Goal: Task Accomplishment & Management: Manage account settings

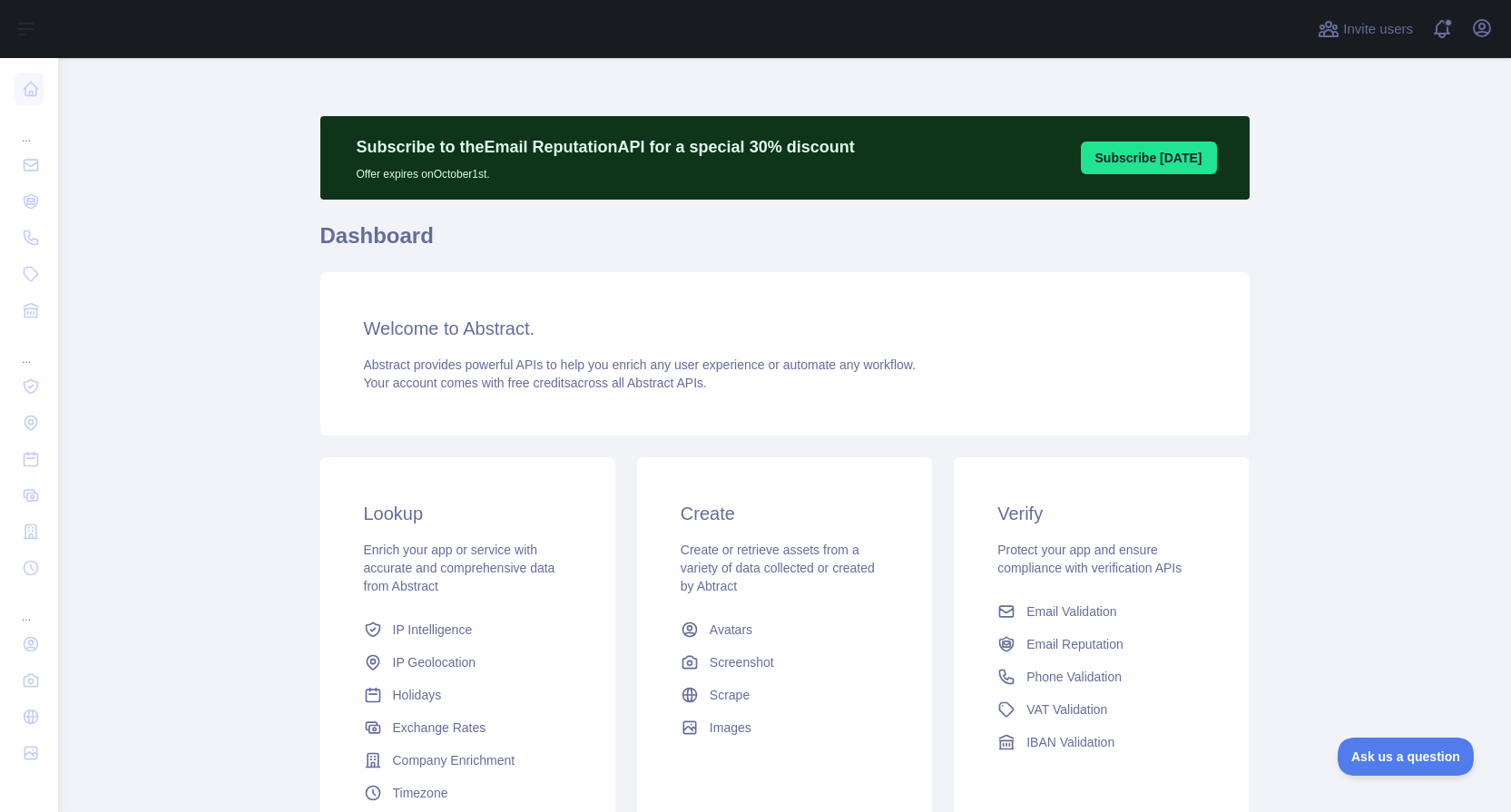
scroll to position [23, 0]
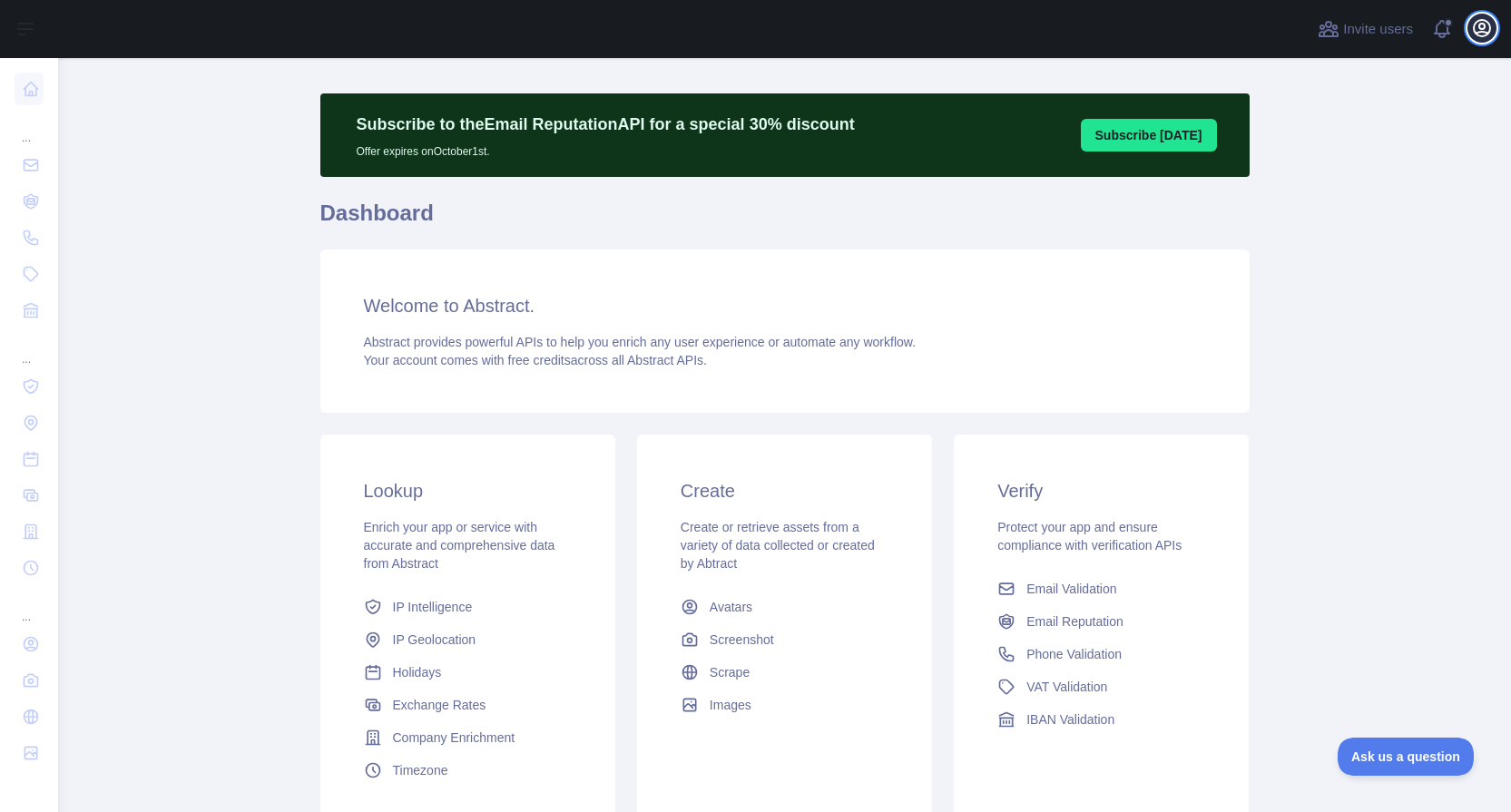
click at [1479, 29] on icon "button" at bounding box center [1482, 28] width 17 height 17
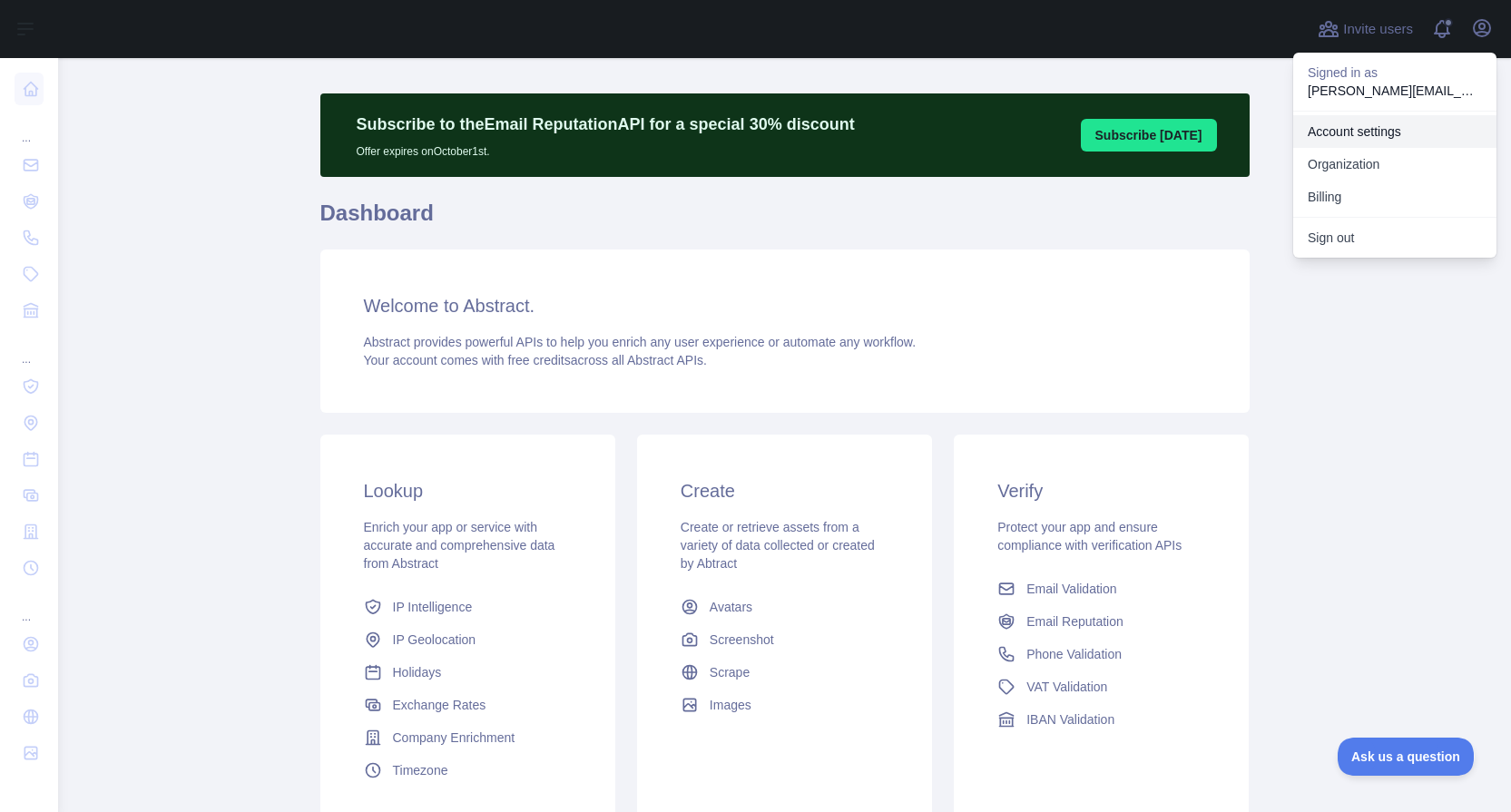
click at [1376, 136] on link "Account settings" at bounding box center [1395, 131] width 203 height 32
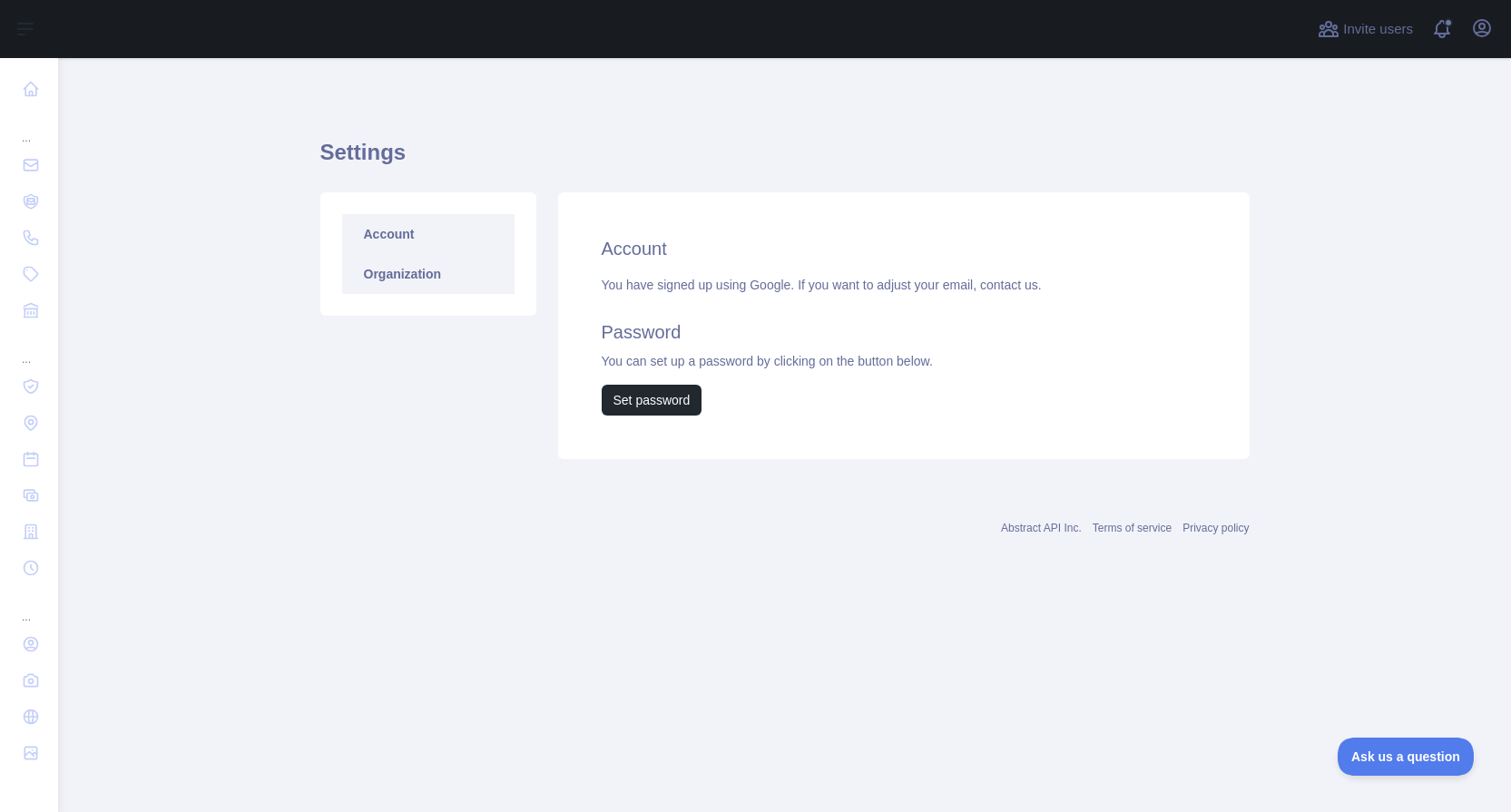
click at [457, 279] on link "Organization" at bounding box center [428, 274] width 172 height 40
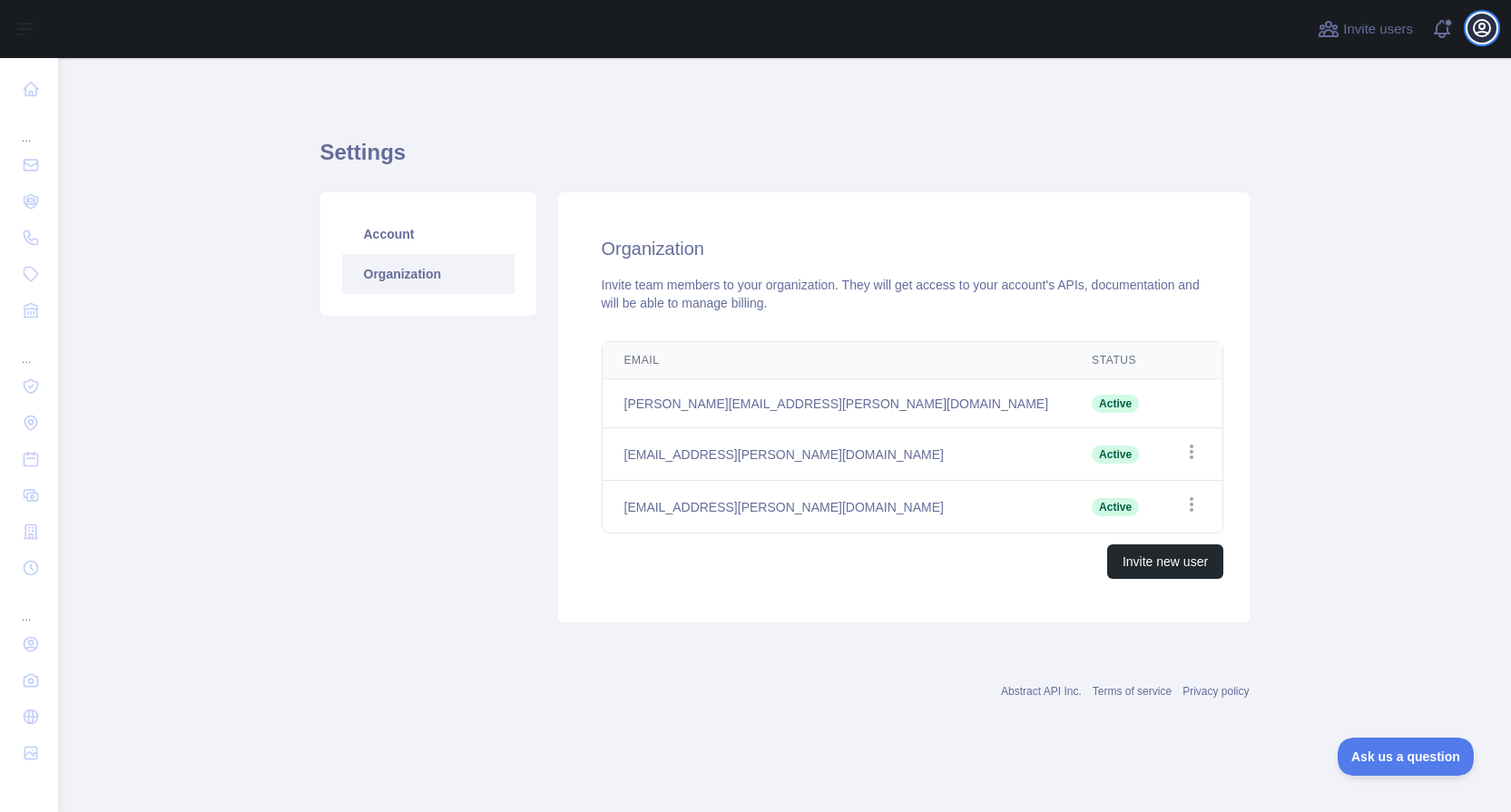
click at [1484, 37] on icon "button" at bounding box center [1482, 29] width 22 height 22
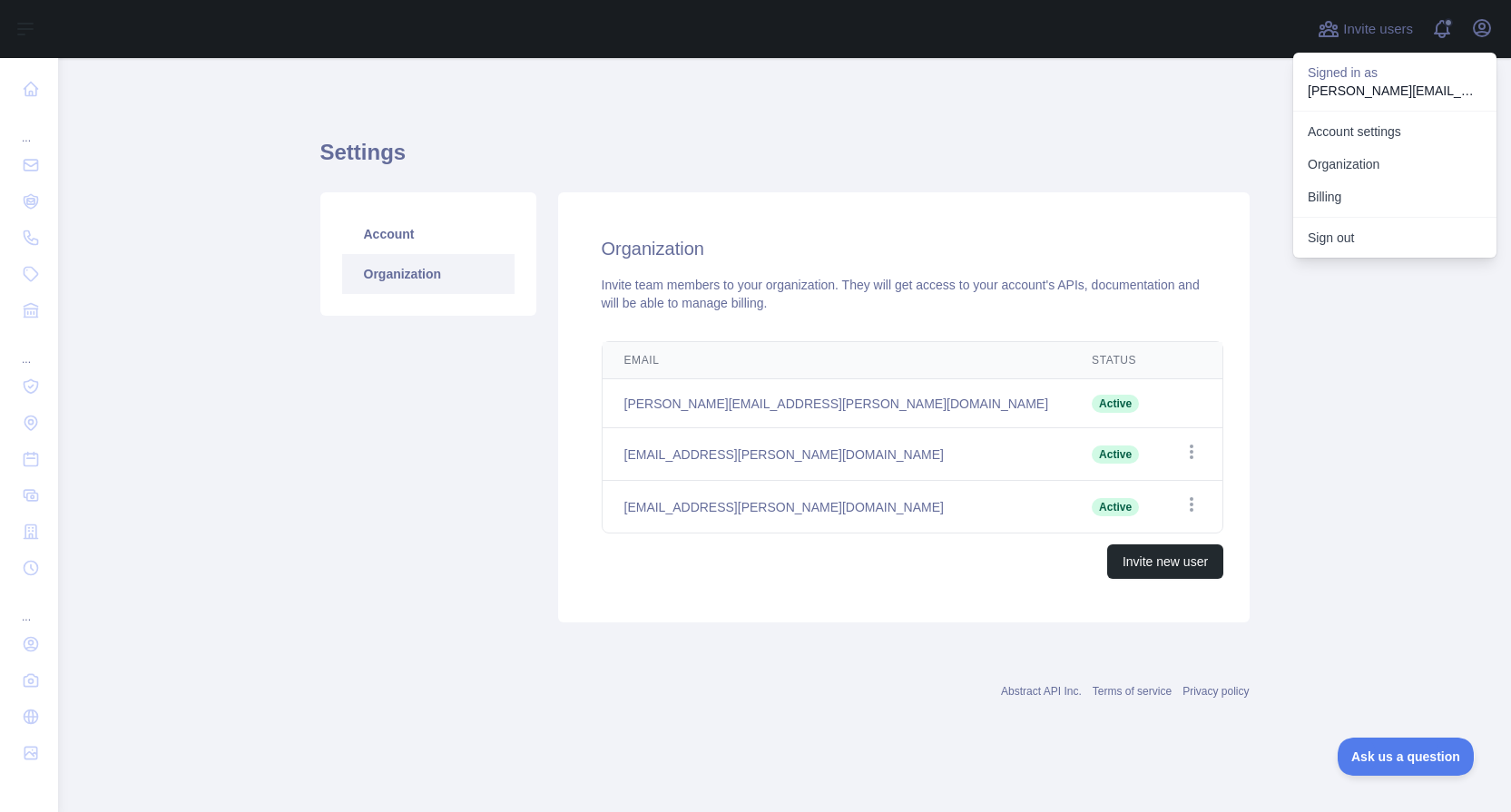
click at [1344, 198] on button "Billing" at bounding box center [1395, 197] width 203 height 32
